Goal: Task Accomplishment & Management: Use online tool/utility

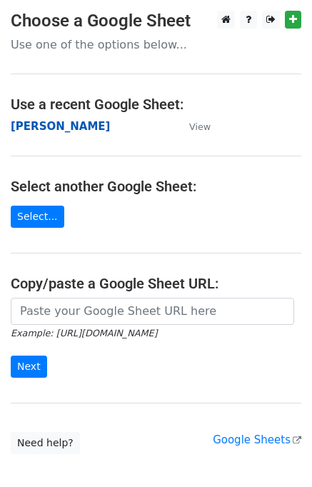
click at [24, 126] on strong "Jim" at bounding box center [60, 126] width 99 height 13
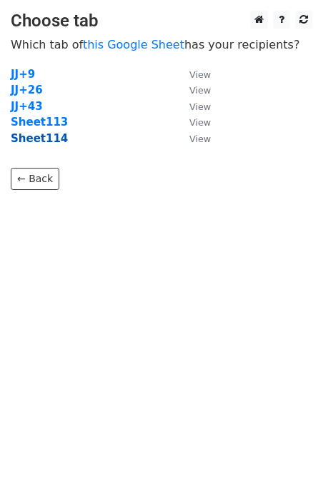
click at [52, 143] on strong "Sheet114" at bounding box center [39, 138] width 57 height 13
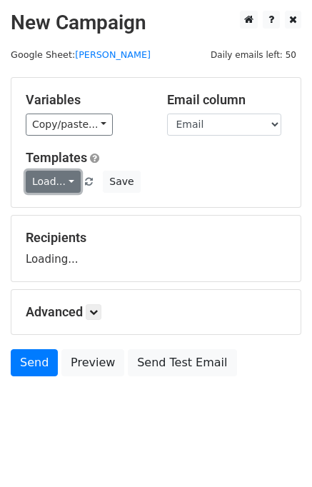
click at [65, 191] on link "Load..." at bounding box center [53, 182] width 55 height 22
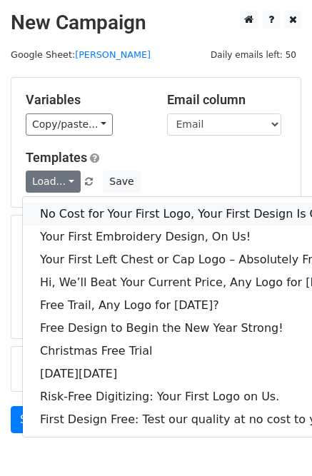
click at [87, 220] on link "No Cost for Your First Logo, Your First Design Is On Us!" at bounding box center [195, 214] width 345 height 23
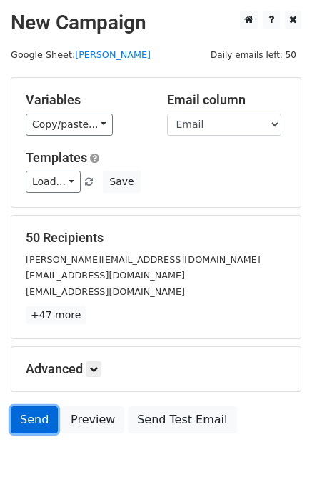
click at [27, 431] on link "Send" at bounding box center [34, 419] width 47 height 27
